Goal: Use online tool/utility: Utilize a website feature to perform a specific function

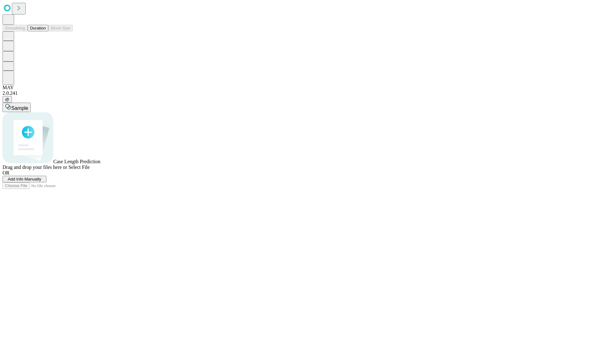
click at [46, 31] on button "Duration" at bounding box center [38, 28] width 21 height 7
click at [90, 170] on span "Select File" at bounding box center [78, 166] width 21 height 5
